Goal: Task Accomplishment & Management: Use online tool/utility

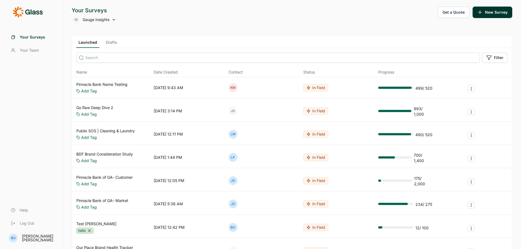
click at [109, 41] on link "Drafts" at bounding box center [111, 44] width 15 height 8
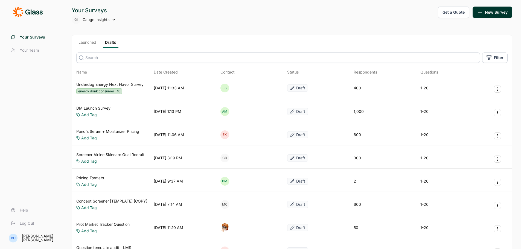
click at [110, 83] on link "Underdog Energy Next Flavor Survey" at bounding box center [109, 84] width 67 height 5
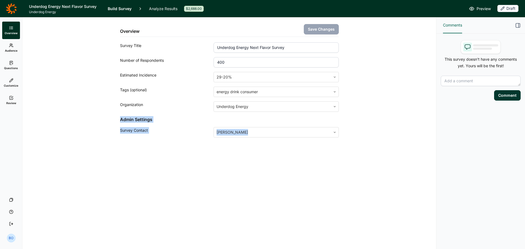
drag, startPoint x: 124, startPoint y: 123, endPoint x: 210, endPoint y: 134, distance: 86.8
click at [226, 134] on div "Overview Save Changes Survey Title Underdog Energy Next Flavor Survey Number of…" at bounding box center [229, 90] width 400 height 146
click at [146, 131] on div "Survey Contact" at bounding box center [167, 132] width 94 height 10
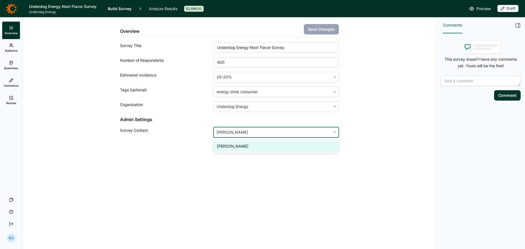
click at [270, 134] on div at bounding box center [272, 132] width 111 height 8
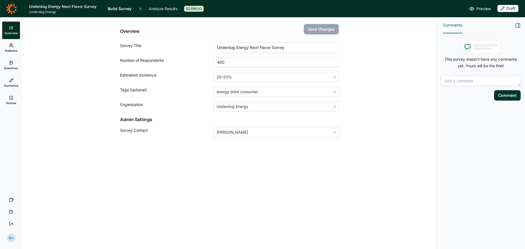
click at [269, 126] on div "Overview Save Changes Survey Title Underdog Energy Next Flavor Survey Number of…" at bounding box center [229, 77] width 219 height 120
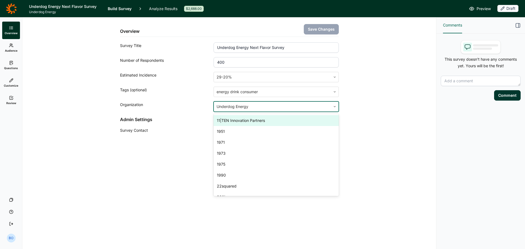
click at [276, 107] on div at bounding box center [272, 107] width 111 height 8
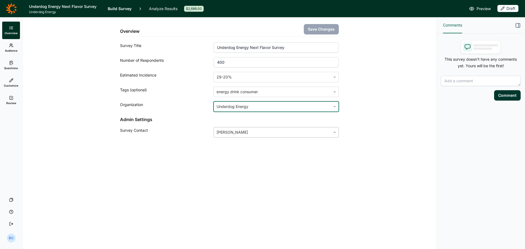
click at [305, 132] on div at bounding box center [272, 132] width 111 height 8
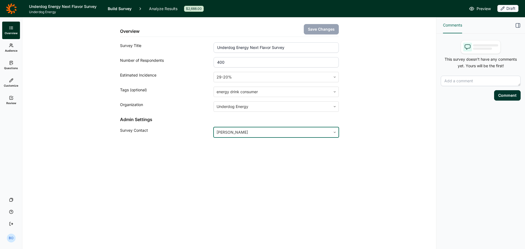
click at [305, 132] on div at bounding box center [272, 132] width 111 height 8
drag, startPoint x: 115, startPoint y: 142, endPoint x: 261, endPoint y: 156, distance: 146.3
click at [261, 156] on div "Overview Save Changes Survey Title Underdog Energy Next Flavor Survey Number of…" at bounding box center [229, 90] width 400 height 146
click at [12, 9] on icon at bounding box center [11, 8] width 11 height 11
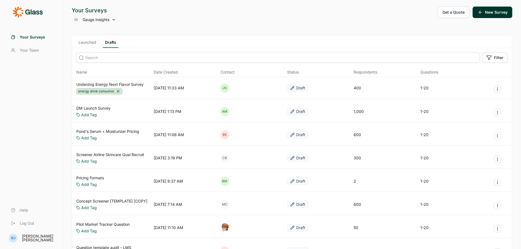
drag, startPoint x: 245, startPoint y: 71, endPoint x: 235, endPoint y: 76, distance: 10.9
click at [271, 69] on div "Name Date Created Contact Status Respondents Questions" at bounding box center [292, 72] width 440 height 10
click at [127, 83] on link "Underdog Energy Next Flavor Survey" at bounding box center [109, 84] width 67 height 5
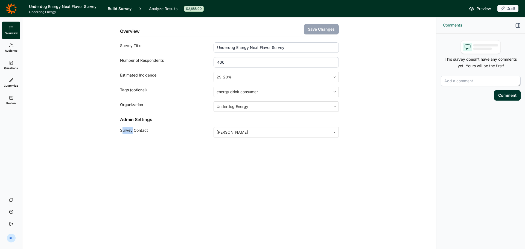
drag, startPoint x: 122, startPoint y: 130, endPoint x: 133, endPoint y: 129, distance: 10.9
click at [133, 129] on div "Survey Contact" at bounding box center [167, 132] width 94 height 10
drag, startPoint x: 119, startPoint y: 129, endPoint x: 130, endPoint y: 128, distance: 11.5
click at [130, 128] on div "Overview Save Changes Survey Title Underdog Energy Next Flavor Survey Number of…" at bounding box center [229, 90] width 400 height 146
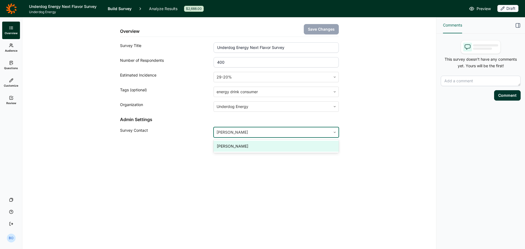
click at [273, 128] on div "Joey Stanizzi" at bounding box center [272, 132] width 117 height 10
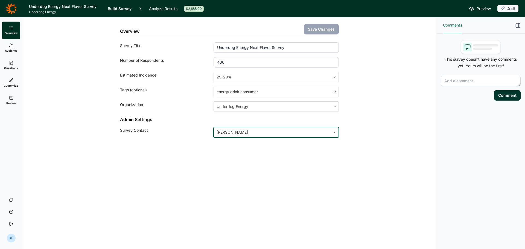
click at [282, 135] on div at bounding box center [272, 132] width 111 height 8
